Goal: Entertainment & Leisure: Browse casually

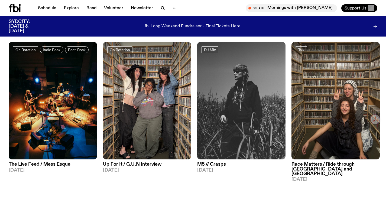
scroll to position [295, 0]
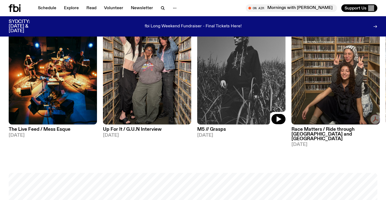
drag, startPoint x: 267, startPoint y: 86, endPoint x: 56, endPoint y: 95, distance: 210.8
click at [56, 95] on div "On Rotation Indie Rock Post-Rock The Live Feed / Mess Esque [DATE] On Rotation …" at bounding box center [193, 77] width 369 height 140
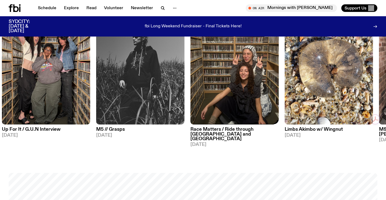
drag, startPoint x: 195, startPoint y: 56, endPoint x: 85, endPoint y: 53, distance: 110.1
click at [98, 54] on div "On Rotation Indie Rock Post-Rock The Live Feed / Mess Esque [DATE] On Rotation …" at bounding box center [193, 77] width 369 height 140
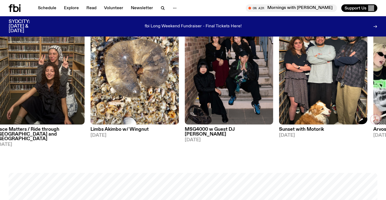
drag, startPoint x: 317, startPoint y: 89, endPoint x: 66, endPoint y: 88, distance: 251.5
click at [279, 89] on img at bounding box center [323, 66] width 88 height 118
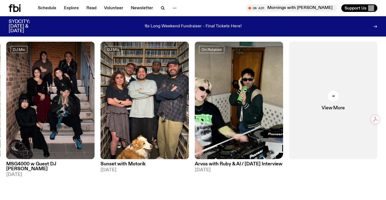
scroll to position [240, 0]
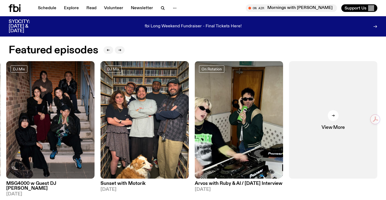
drag, startPoint x: 104, startPoint y: 96, endPoint x: 329, endPoint y: 99, distance: 225.5
click at [333, 99] on div "On Rotation Indie Rock Post-Rock The Live Feed / Mess Esque [DATE] On Rotation …" at bounding box center [193, 131] width 369 height 140
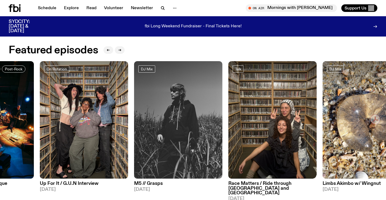
drag, startPoint x: 240, startPoint y: 98, endPoint x: 381, endPoint y: 95, distance: 140.2
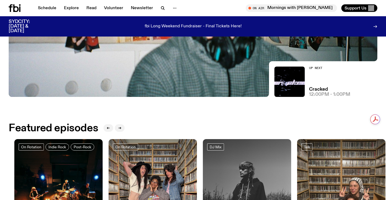
scroll to position [105, 0]
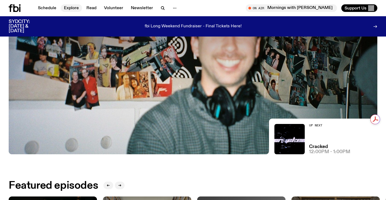
click at [67, 9] on link "Explore" at bounding box center [71, 8] width 21 height 8
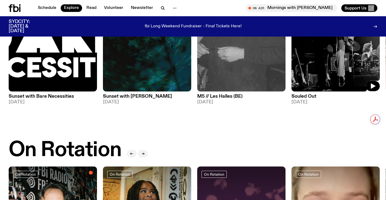
scroll to position [105, 0]
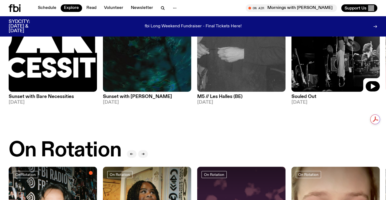
drag, startPoint x: 210, startPoint y: 75, endPoint x: 113, endPoint y: 75, distance: 97.3
click at [98, 76] on div "DJ Mix Sunset with Bare Necessities [DATE] DJ Mix Sunset with [PERSON_NAME] [DA…" at bounding box center [193, 42] width 369 height 136
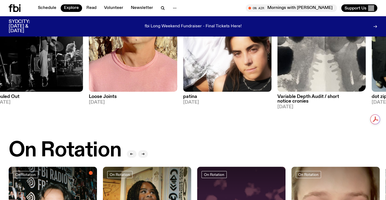
drag, startPoint x: 336, startPoint y: 83, endPoint x: 152, endPoint y: 81, distance: 183.8
click at [278, 82] on img at bounding box center [322, 33] width 88 height 118
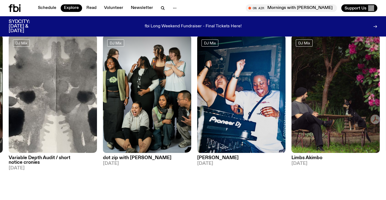
scroll to position [24, 0]
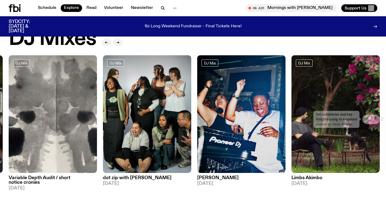
drag, startPoint x: 106, startPoint y: 115, endPoint x: 47, endPoint y: 114, distance: 59.1
click at [79, 115] on html "Schedule Explore Read Volunteer Newsletter About Us Contact Champions of emergi…" at bounding box center [193, 76] width 386 height 200
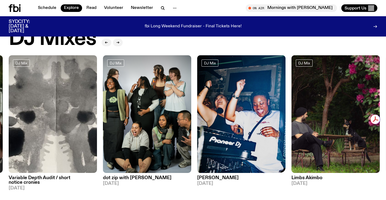
drag, startPoint x: 199, startPoint y: 118, endPoint x: 11, endPoint y: 121, distance: 188.9
click at [48, 121] on div "DJ Mix Sunset with Bare Necessities [DATE] DJ Mix Sunset with [PERSON_NAME] [DA…" at bounding box center [193, 123] width 369 height 136
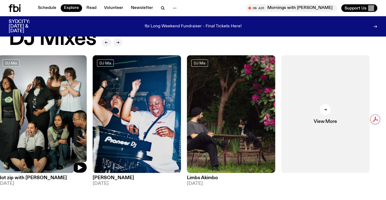
drag, startPoint x: 314, startPoint y: 116, endPoint x: 390, endPoint y: 126, distance: 76.8
click at [386, 126] on html "Schedule Explore Read Volunteer Newsletter About Us Contact Champions of emergi…" at bounding box center [193, 76] width 386 height 200
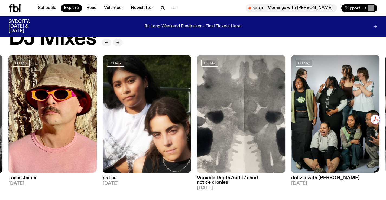
drag, startPoint x: 192, startPoint y: 120, endPoint x: 351, endPoint y: 128, distance: 159.3
click at [328, 124] on html "Schedule Explore Read Volunteer Newsletter About Us Contact Champions of emergi…" at bounding box center [193, 76] width 386 height 200
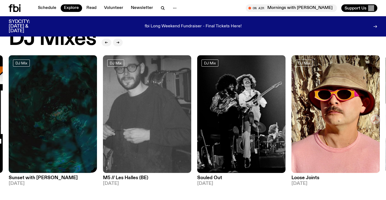
click at [334, 86] on div "DJ Mix Sunset with Bare Necessities [DATE] DJ Mix Sunset with [PERSON_NAME] [DA…" at bounding box center [193, 123] width 369 height 136
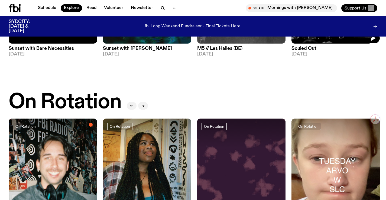
scroll to position [213, 0]
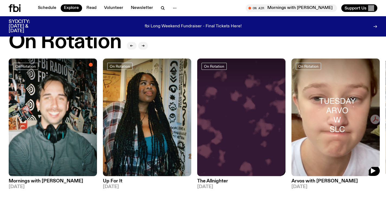
drag, startPoint x: 309, startPoint y: 97, endPoint x: 207, endPoint y: 99, distance: 102.5
click at [207, 99] on div "On Rotation Mornings with [PERSON_NAME] [DATE] On Rotation Up For It [DATE] On …" at bounding box center [193, 127] width 369 height 136
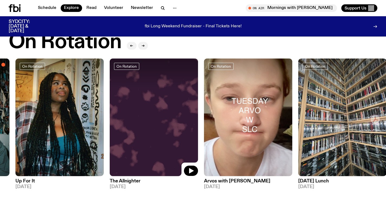
drag, startPoint x: 223, startPoint y: 106, endPoint x: 127, endPoint y: 104, distance: 96.5
click at [129, 105] on img at bounding box center [154, 118] width 88 height 118
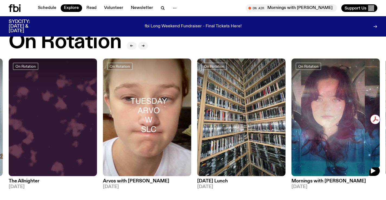
drag, startPoint x: 310, startPoint y: 117, endPoint x: 116, endPoint y: 134, distance: 194.6
click at [292, 134] on img at bounding box center [336, 118] width 88 height 118
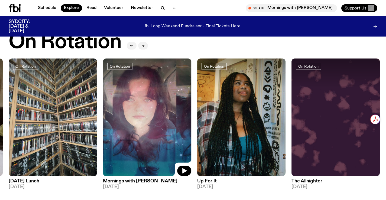
drag, startPoint x: 280, startPoint y: 114, endPoint x: 330, endPoint y: 115, distance: 50.2
click at [191, 116] on img at bounding box center [147, 118] width 88 height 118
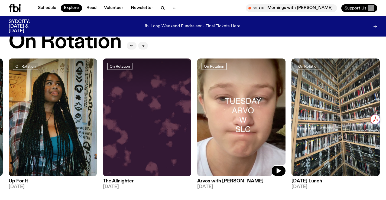
drag, startPoint x: 227, startPoint y: 111, endPoint x: 125, endPoint y: 100, distance: 102.2
click at [197, 108] on img at bounding box center [241, 118] width 88 height 118
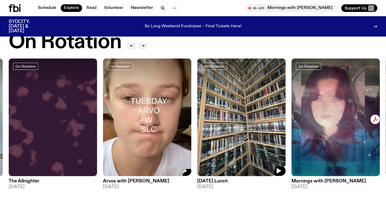
drag, startPoint x: 240, startPoint y: 90, endPoint x: 69, endPoint y: 94, distance: 171.4
click at [197, 94] on img at bounding box center [241, 118] width 88 height 118
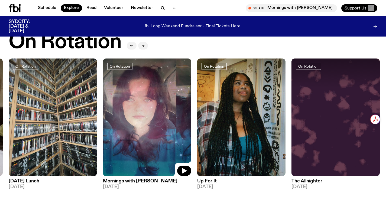
drag, startPoint x: 208, startPoint y: 105, endPoint x: 0, endPoint y: 114, distance: 208.4
click at [197, 114] on img at bounding box center [241, 118] width 88 height 118
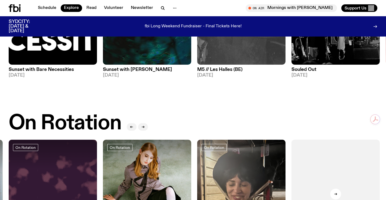
scroll to position [0, 0]
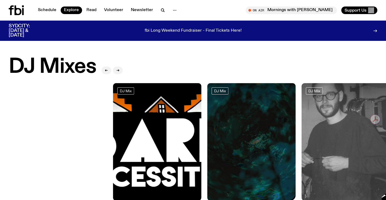
drag, startPoint x: 140, startPoint y: 111, endPoint x: 44, endPoint y: 122, distance: 96.6
click at [62, 123] on div "DJ Mix Sunset with Bare Necessities [DATE] DJ Mix Sunset with [PERSON_NAME] [DA…" at bounding box center [193, 151] width 369 height 136
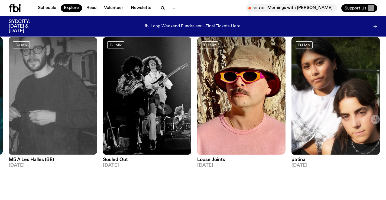
scroll to position [78, 0]
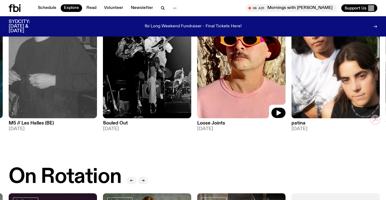
drag, startPoint x: 272, startPoint y: 74, endPoint x: 121, endPoint y: 73, distance: 150.4
click at [197, 74] on img at bounding box center [241, 60] width 88 height 118
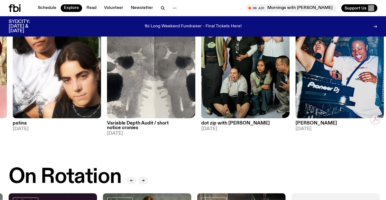
drag, startPoint x: 216, startPoint y: 82, endPoint x: 137, endPoint y: 83, distance: 79.2
click at [142, 83] on div "DJ Mix Sunset with Bare Necessities [DATE] DJ Mix Sunset with [PERSON_NAME] [DA…" at bounding box center [193, 69] width 369 height 136
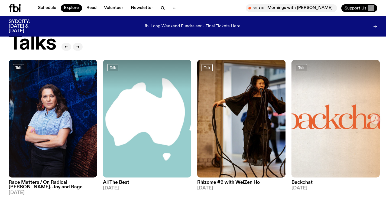
scroll to position [648, 0]
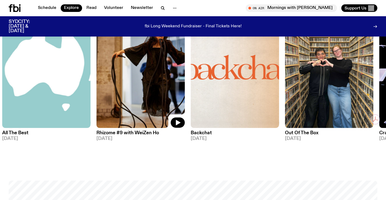
drag, startPoint x: 241, startPoint y: 67, endPoint x: 122, endPoint y: 79, distance: 119.6
click at [122, 79] on img at bounding box center [140, 69] width 88 height 118
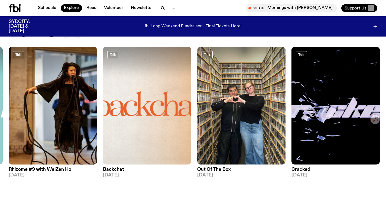
scroll to position [620, 0]
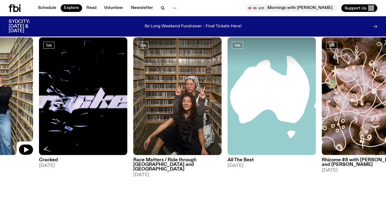
drag, startPoint x: 283, startPoint y: 72, endPoint x: 25, endPoint y: 93, distance: 258.1
